Goal: Task Accomplishment & Management: Manage account settings

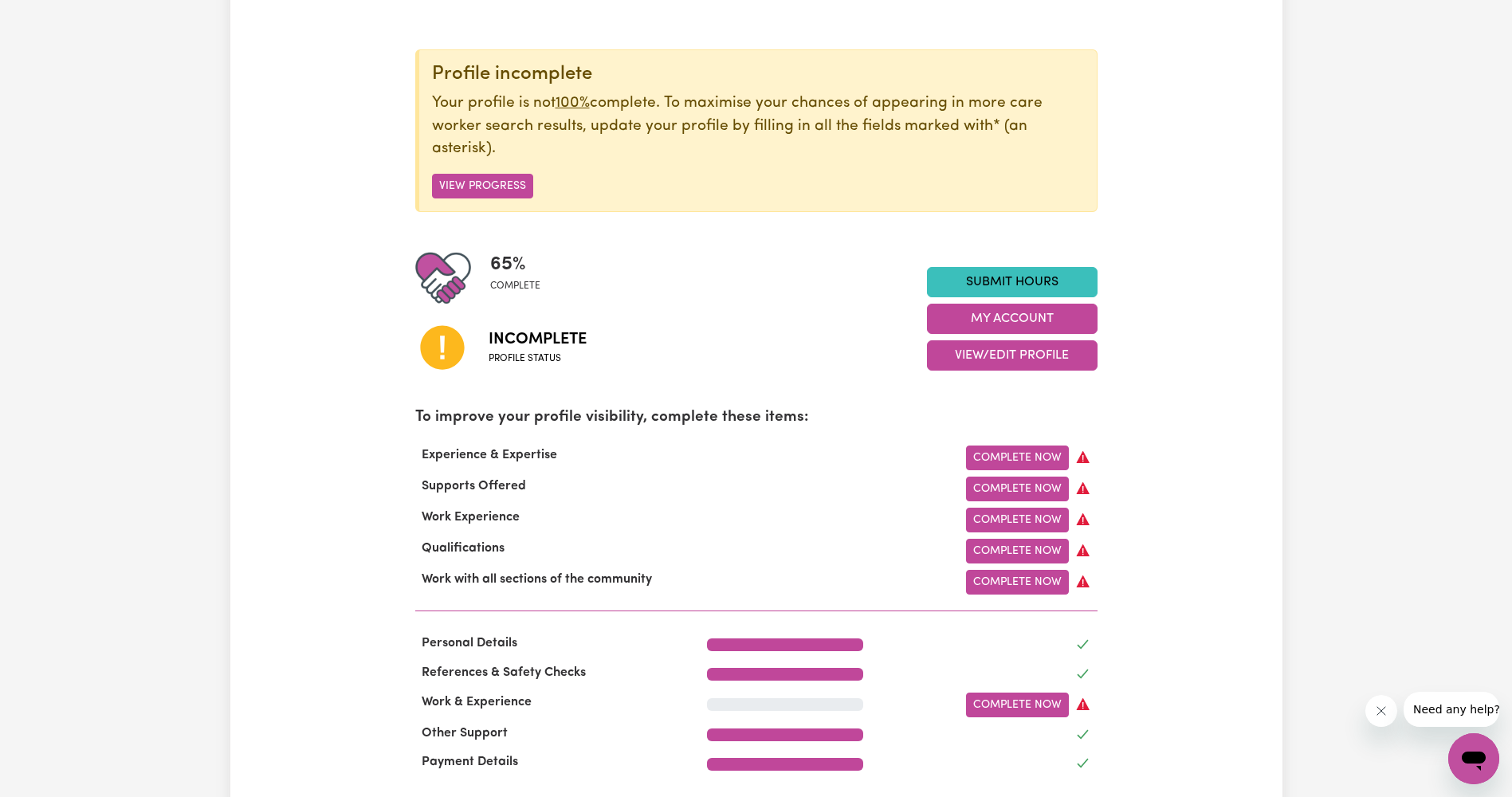
scroll to position [79, 0]
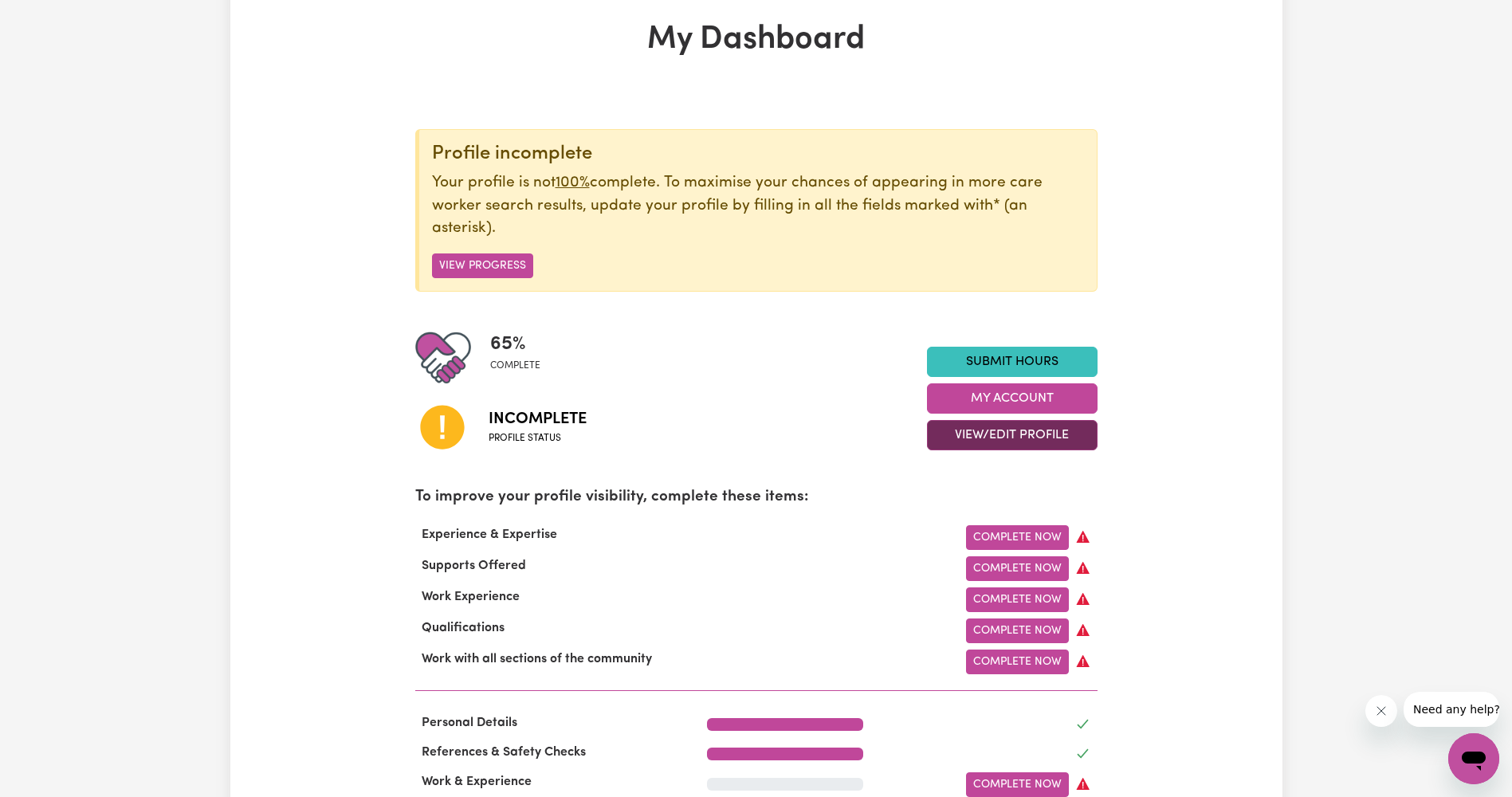
click at [1000, 443] on button "View/Edit Profile" at bounding box center [1013, 435] width 171 height 30
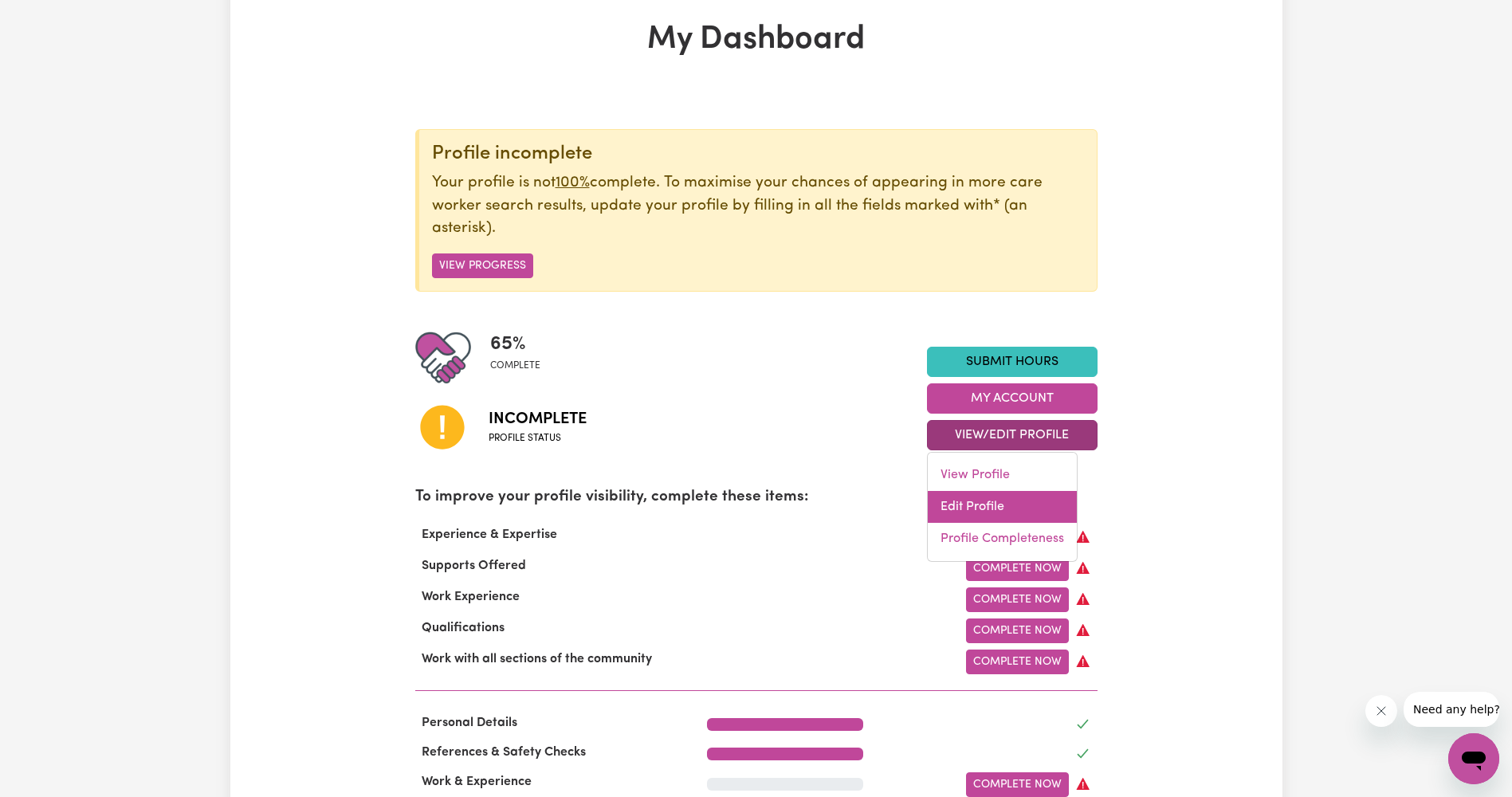
click at [995, 517] on link "Edit Profile" at bounding box center [1001, 506] width 149 height 32
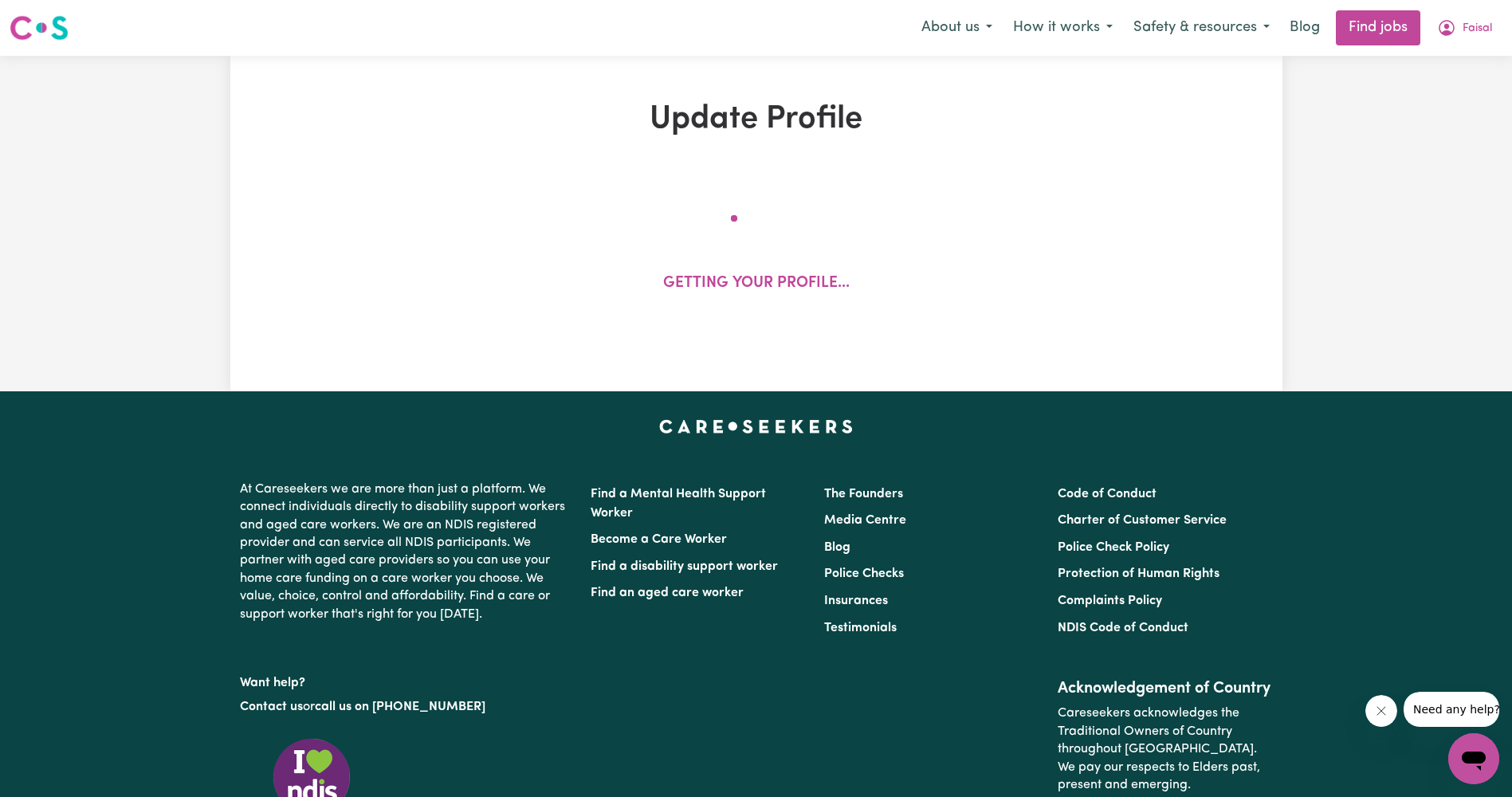
select select "[DEMOGRAPHIC_DATA]"
select select "[DEMOGRAPHIC_DATA] Citizen"
select select "Studying a healthcare related degree or qualification"
select select "40"
select select "50"
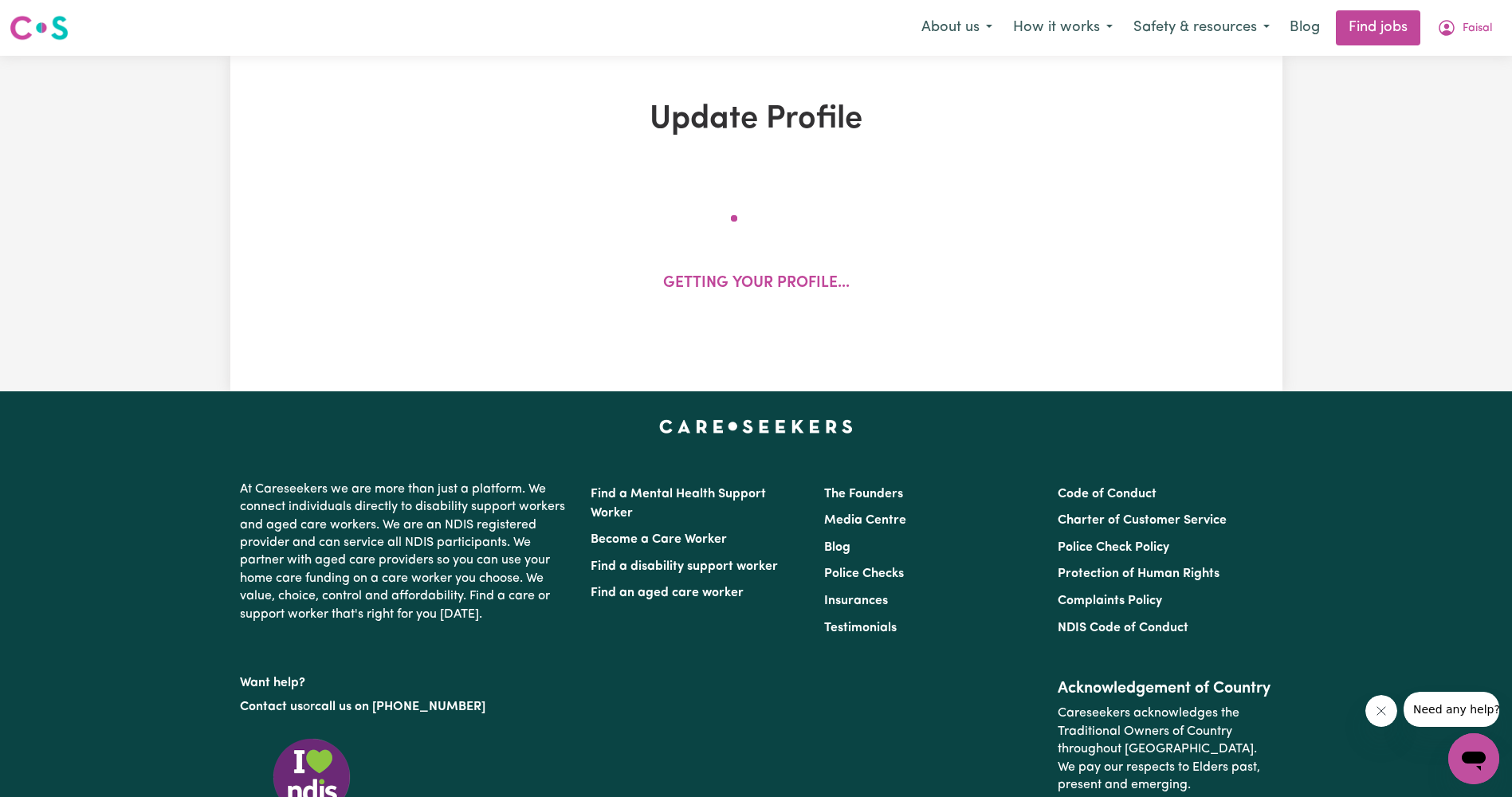
select select "60"
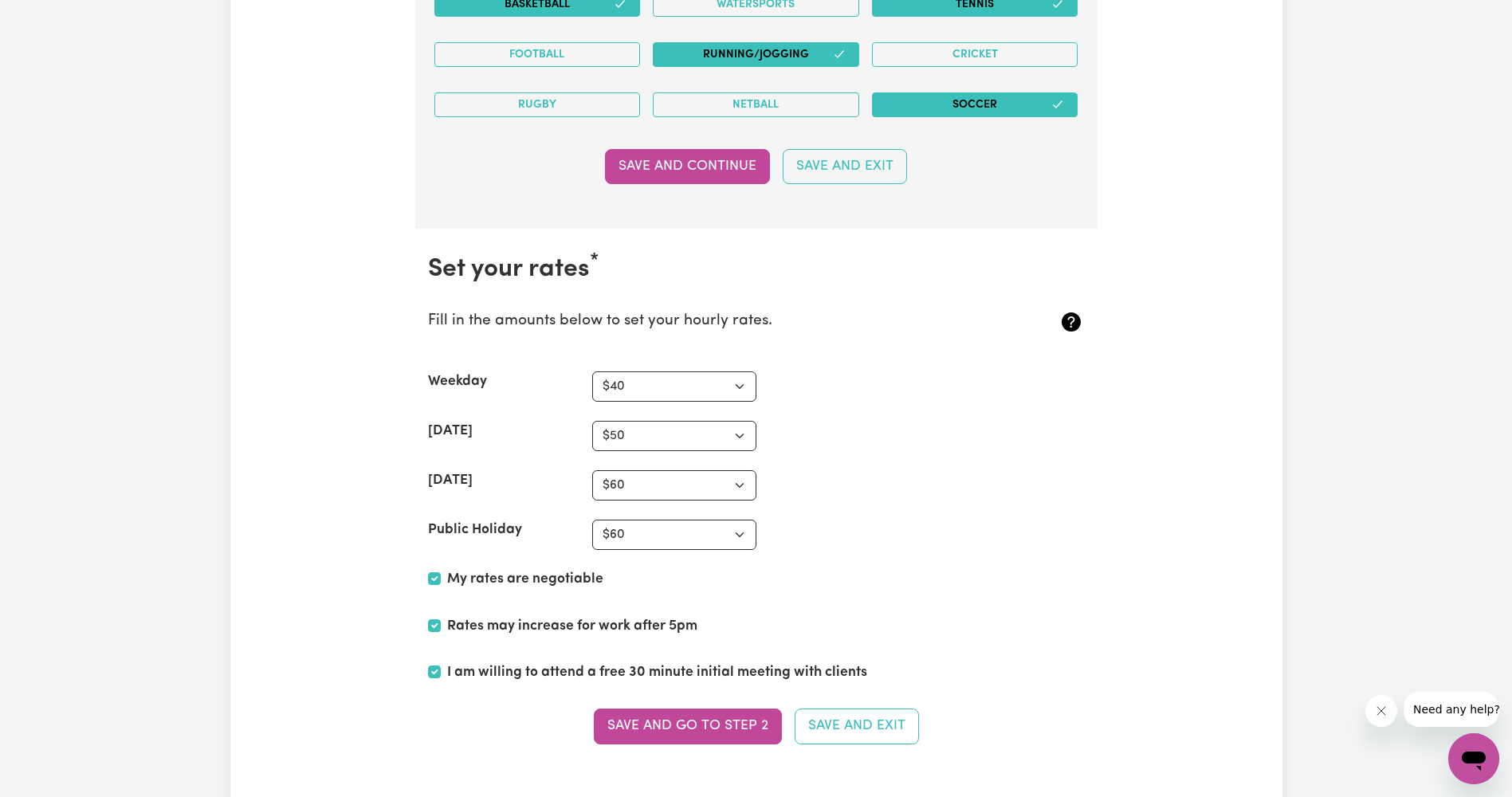
scroll to position [3666, 0]
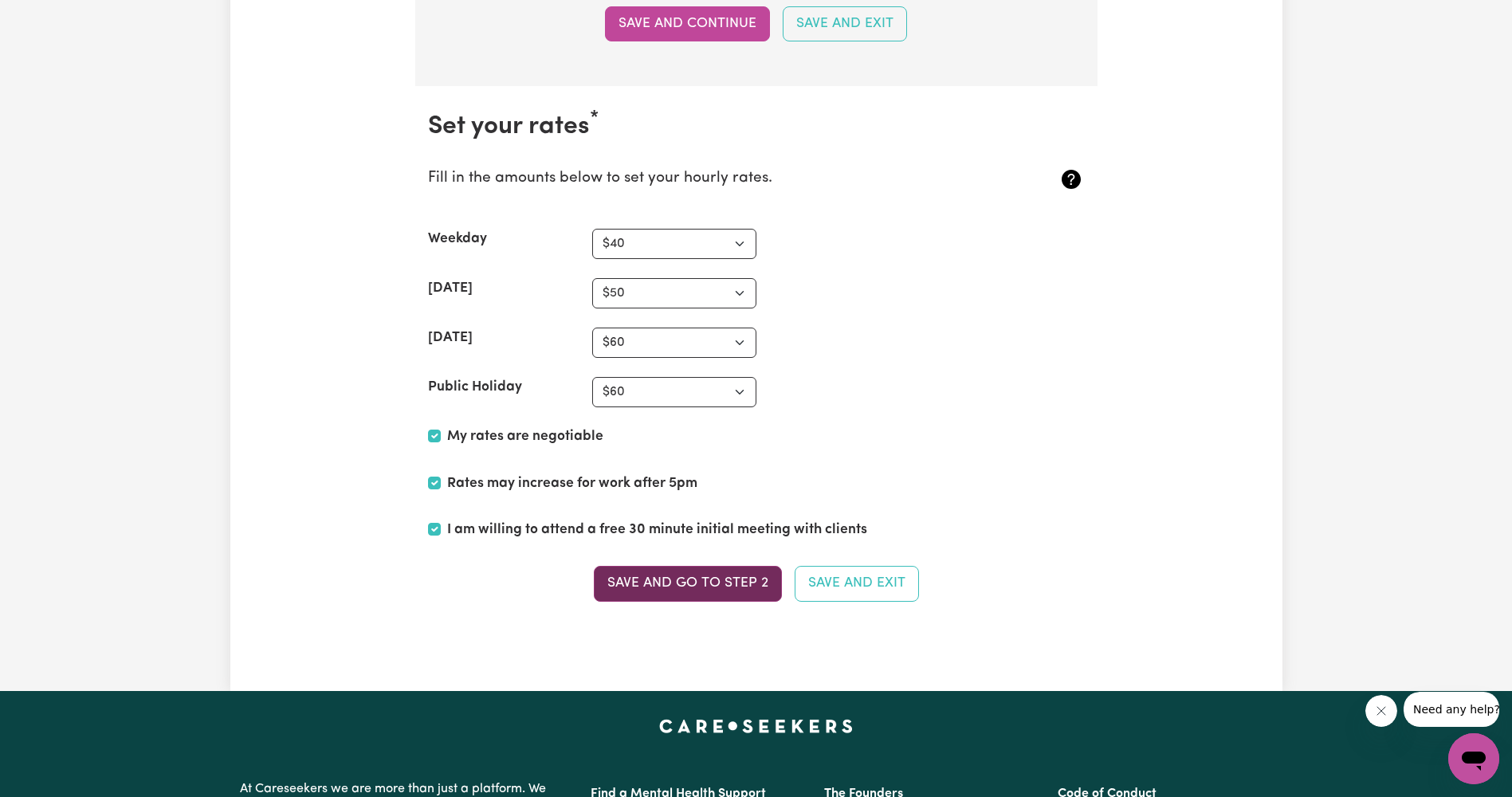
click at [737, 570] on button "Save and go to Step 2" at bounding box center [687, 583] width 188 height 35
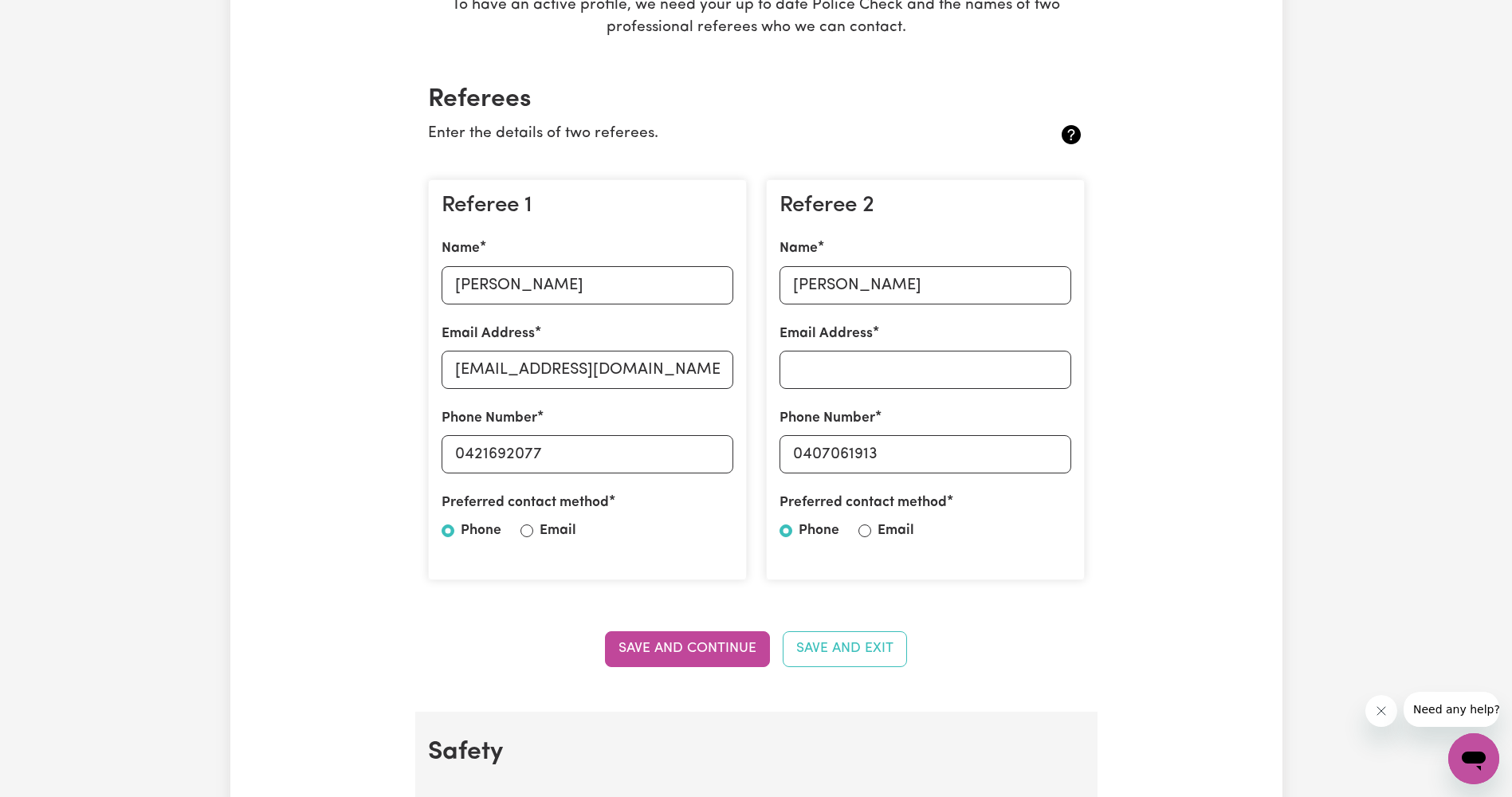
scroll to position [239, 0]
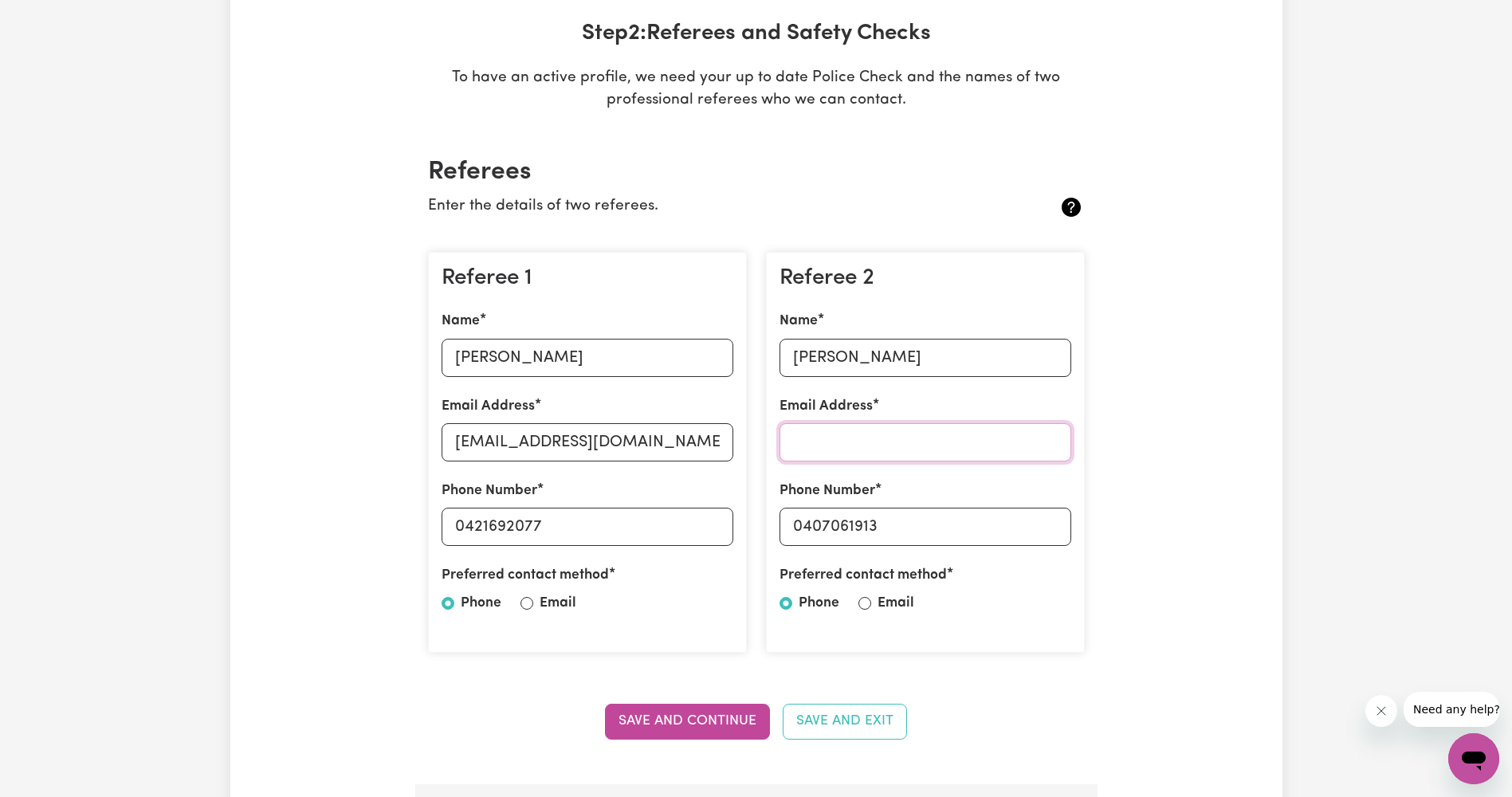
click at [920, 430] on input "Email Address" at bounding box center [925, 442] width 292 height 38
click at [993, 440] on input "[PERSON_NAME].[PERSON_NAME]@" at bounding box center [925, 442] width 292 height 38
drag, startPoint x: 812, startPoint y: 443, endPoint x: 832, endPoint y: 441, distance: 20.1
click at [983, 442] on input "[PERSON_NAME].[PERSON_NAME]@" at bounding box center [925, 442] width 292 height 38
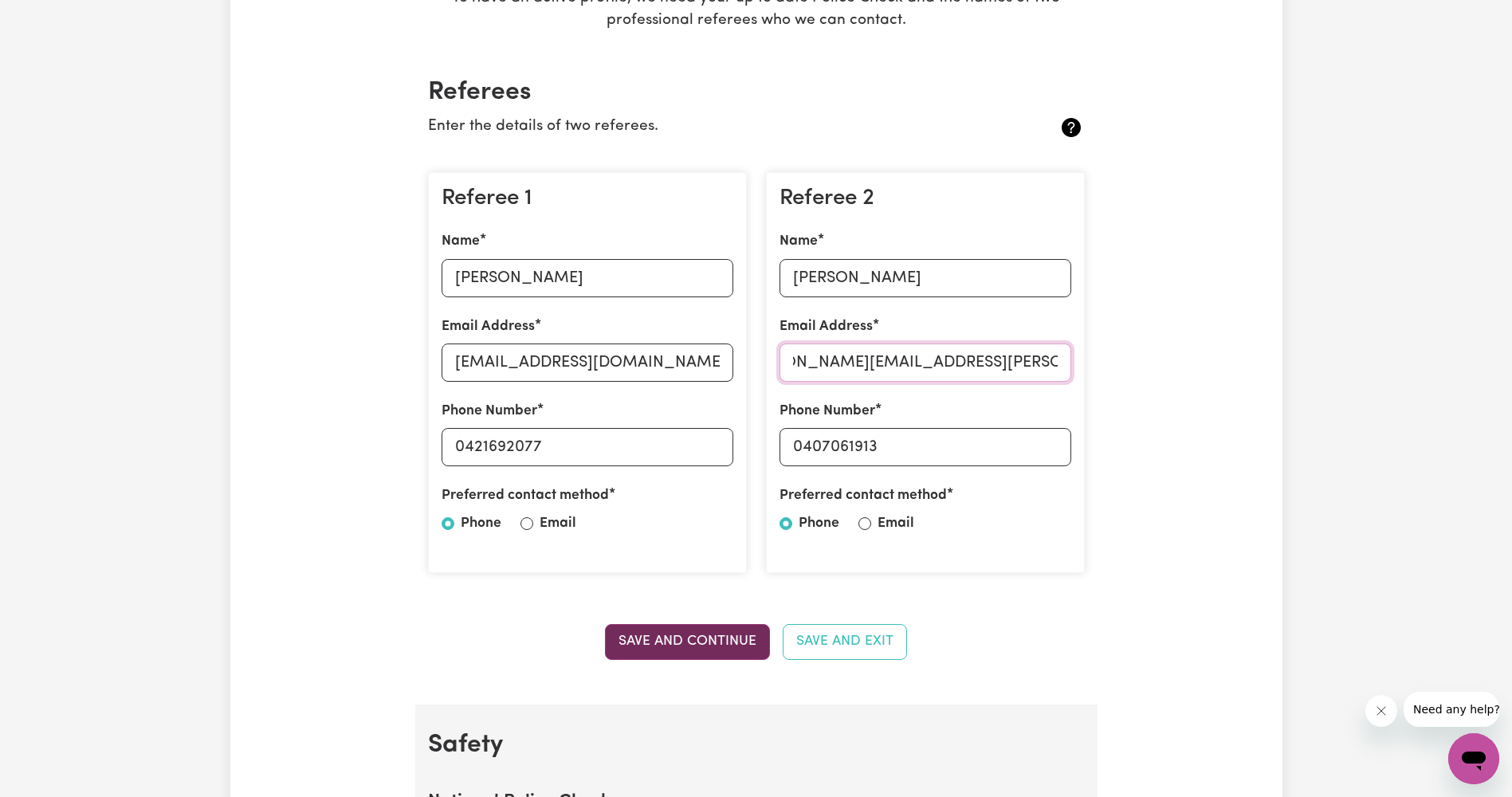
type input "[PERSON_NAME][EMAIL_ADDRESS][PERSON_NAME][DOMAIN_NAME]"
click at [756, 637] on button "Save and Continue" at bounding box center [687, 641] width 165 height 35
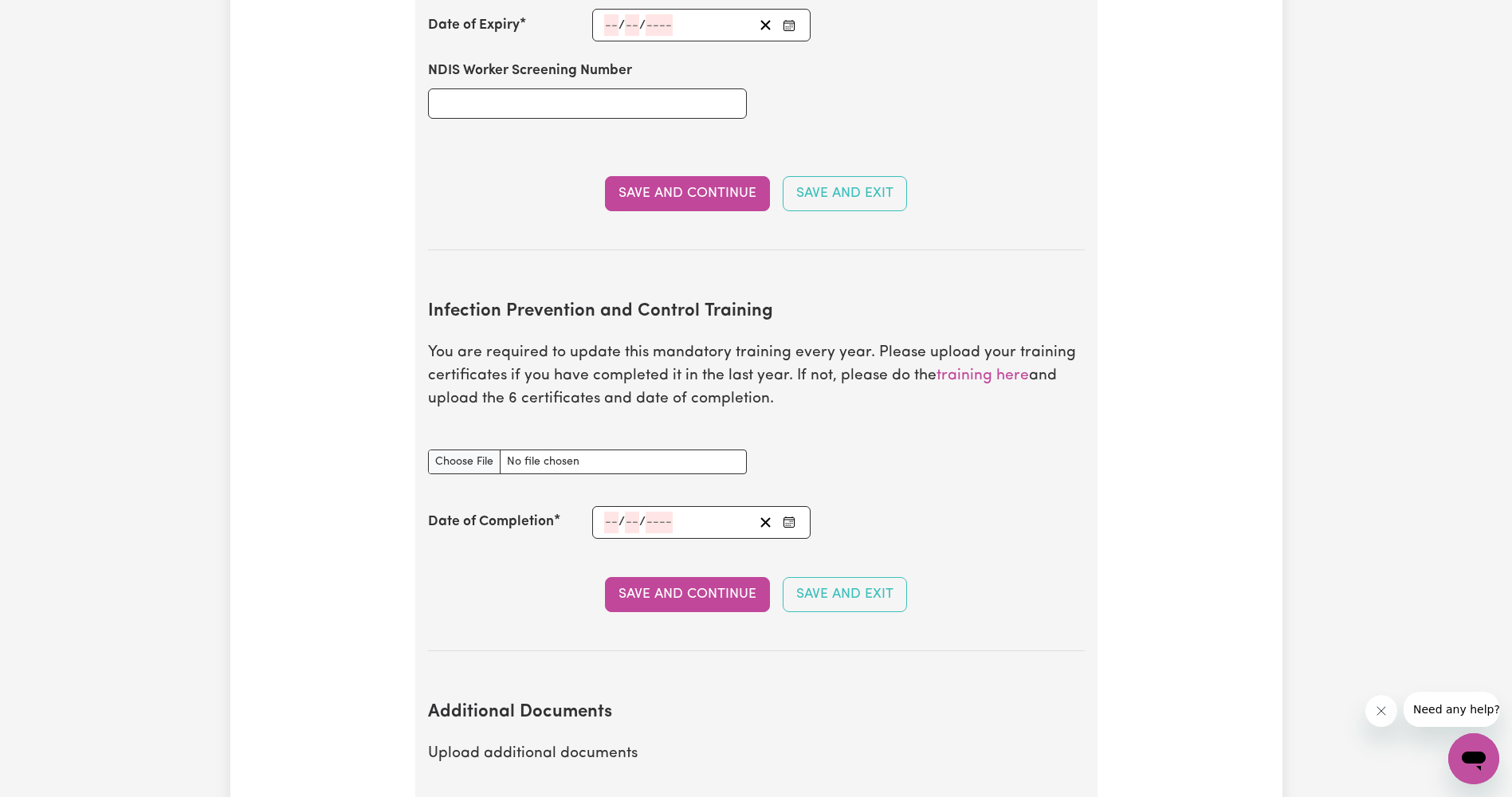
scroll to position [2218, 0]
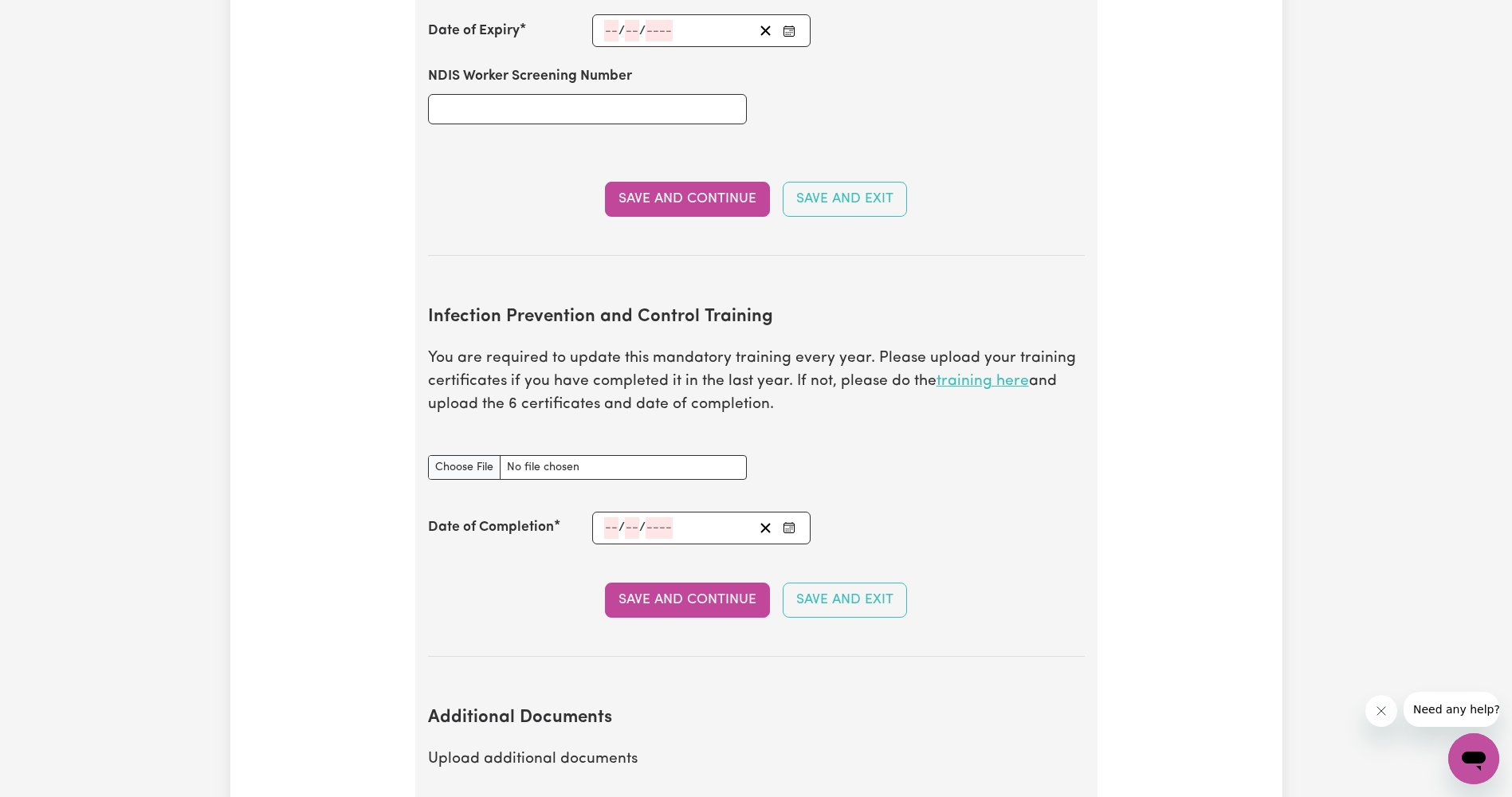
click at [979, 373] on link "training here" at bounding box center [982, 381] width 92 height 16
